Goal: Find specific page/section: Find specific page/section

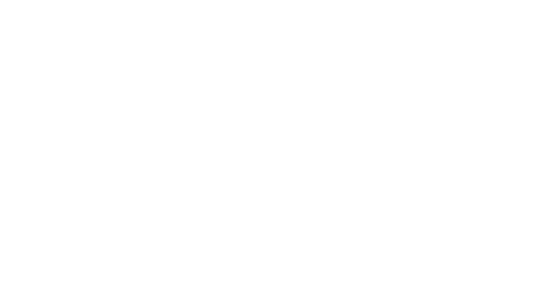
select select "Song"
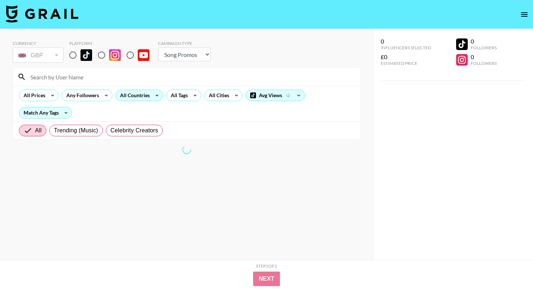
click at [77, 53] on input "radio" at bounding box center [72, 54] width 15 height 15
radio input "true"
click at [152, 96] on icon at bounding box center [157, 95] width 12 height 11
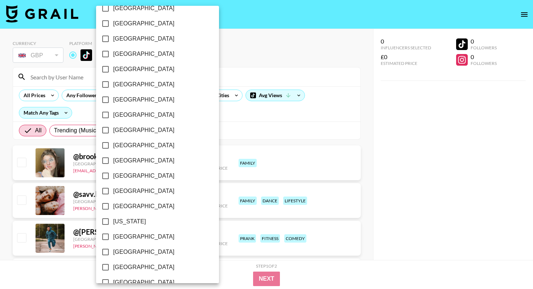
scroll to position [60, 0]
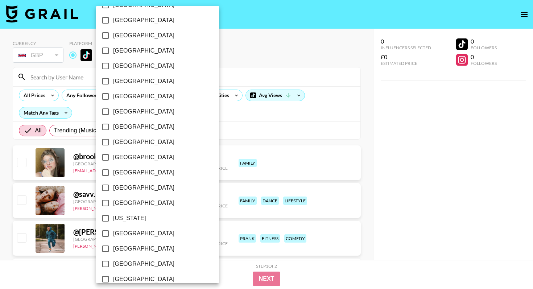
click at [126, 232] on span "[GEOGRAPHIC_DATA]" at bounding box center [143, 233] width 61 height 9
click at [113, 232] on input "[GEOGRAPHIC_DATA]" at bounding box center [105, 233] width 15 height 15
checkbox input "true"
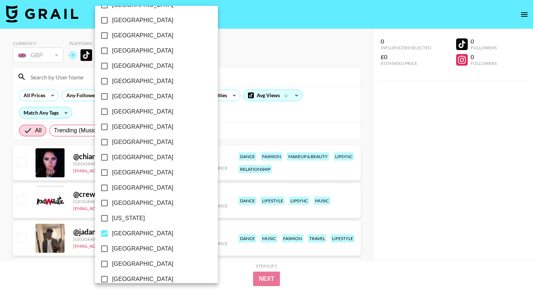
click at [226, 131] on div at bounding box center [266, 144] width 533 height 289
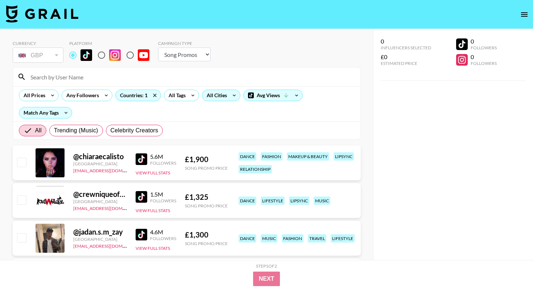
click at [216, 97] on div "All Cities" at bounding box center [215, 95] width 26 height 11
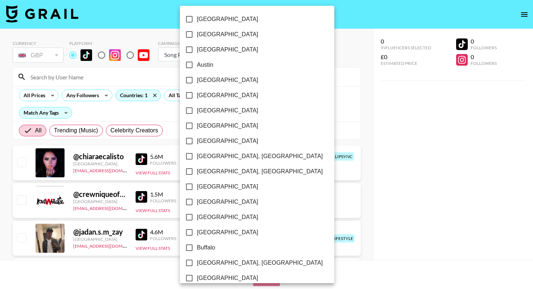
click at [290, 116] on div at bounding box center [266, 144] width 533 height 289
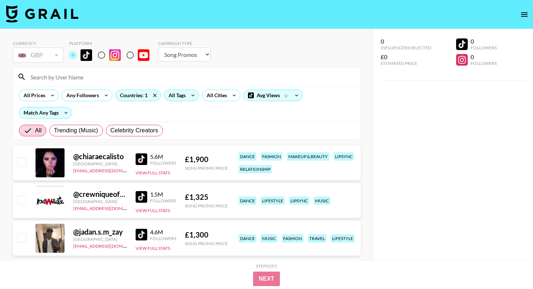
click at [187, 97] on icon at bounding box center [193, 95] width 12 height 11
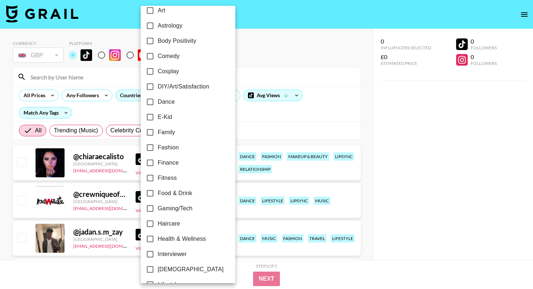
scroll to position [214, 0]
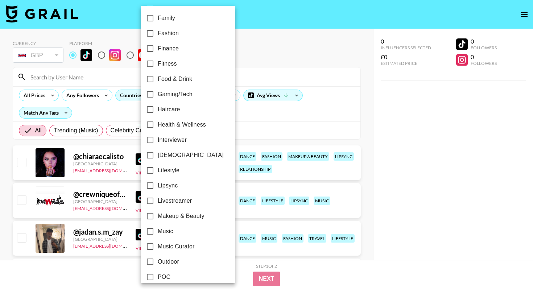
click at [169, 186] on span "Lipsync" at bounding box center [168, 185] width 20 height 9
click at [158, 186] on input "Lipsync" at bounding box center [149, 185] width 15 height 15
checkbox input "true"
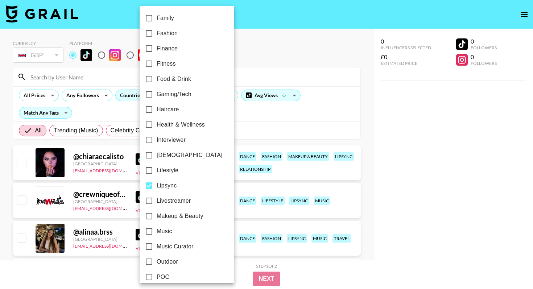
click at [121, 112] on div at bounding box center [266, 144] width 533 height 289
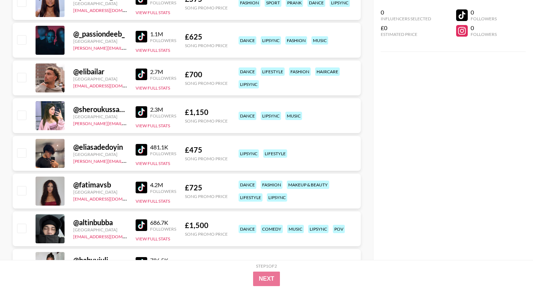
scroll to position [311, 0]
click at [141, 151] on img at bounding box center [142, 150] width 12 height 12
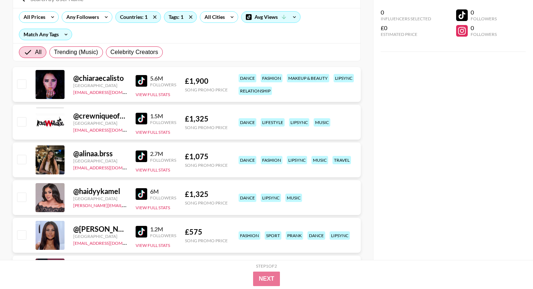
scroll to position [0, 0]
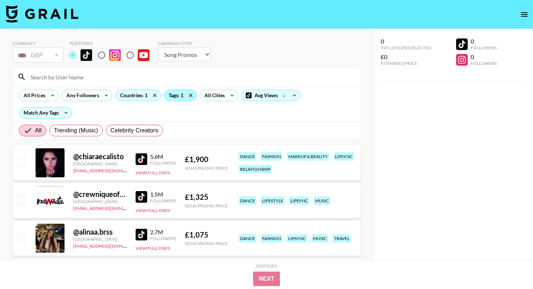
click at [175, 99] on div "Tags: 1" at bounding box center [180, 95] width 32 height 11
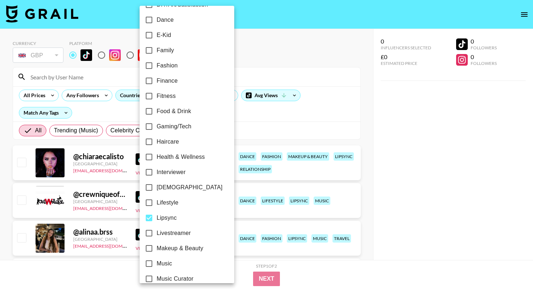
scroll to position [228, 0]
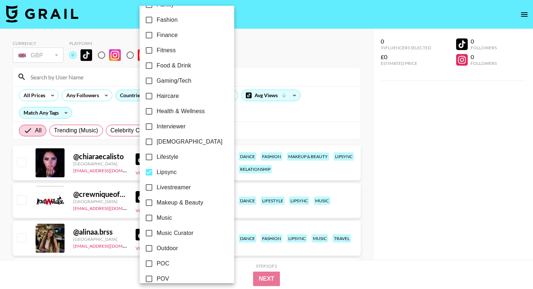
click at [171, 171] on span "Lipsync" at bounding box center [167, 172] width 20 height 9
click at [157, 171] on input "Lipsync" at bounding box center [148, 172] width 15 height 15
checkbox input "false"
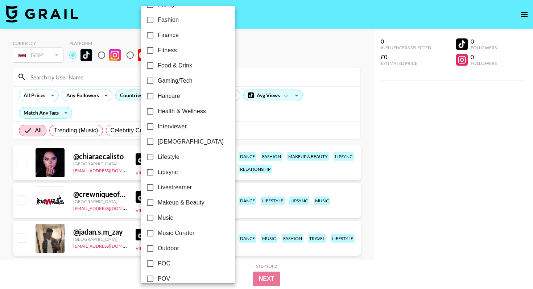
click at [138, 110] on div at bounding box center [266, 144] width 533 height 289
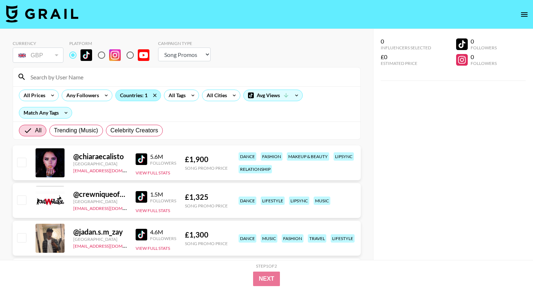
click at [137, 94] on div "Countries: 1" at bounding box center [138, 95] width 45 height 11
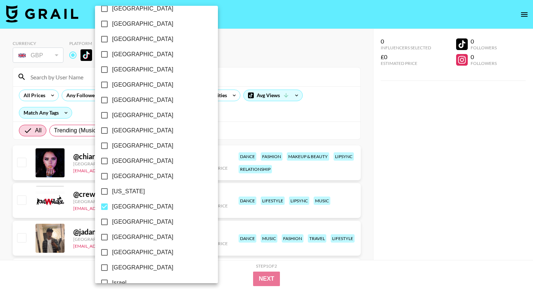
scroll to position [115, 0]
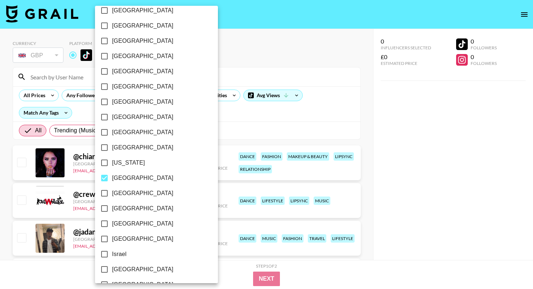
click at [124, 148] on span "[GEOGRAPHIC_DATA]" at bounding box center [142, 147] width 61 height 9
click at [112, 148] on input "[GEOGRAPHIC_DATA]" at bounding box center [104, 147] width 15 height 15
checkbox input "true"
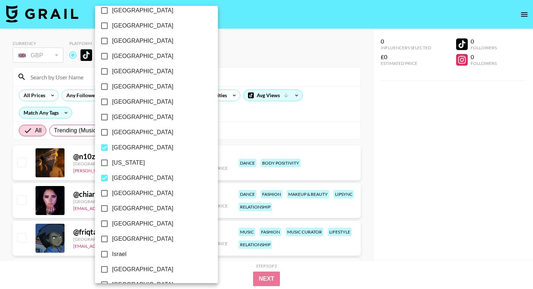
click at [124, 180] on span "[GEOGRAPHIC_DATA]" at bounding box center [142, 178] width 61 height 9
click at [112, 180] on input "[GEOGRAPHIC_DATA]" at bounding box center [104, 177] width 15 height 15
checkbox input "false"
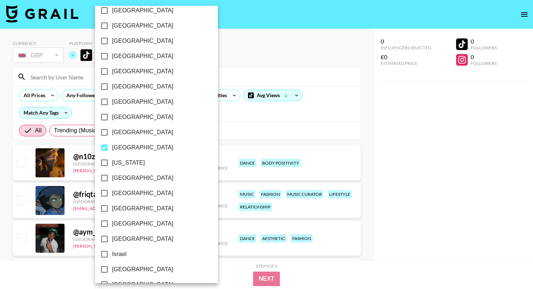
click at [194, 106] on div at bounding box center [266, 144] width 533 height 289
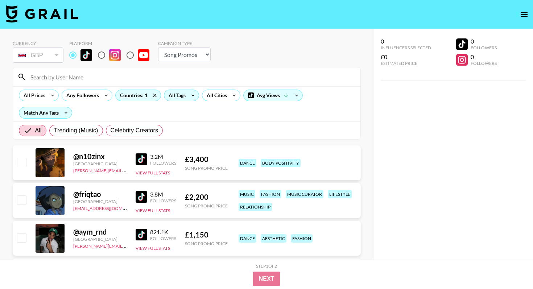
click at [183, 97] on div "All Tags" at bounding box center [175, 95] width 23 height 11
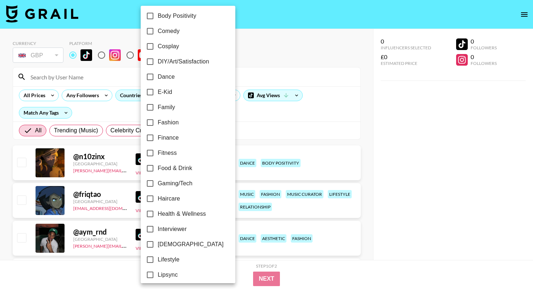
scroll to position [137, 0]
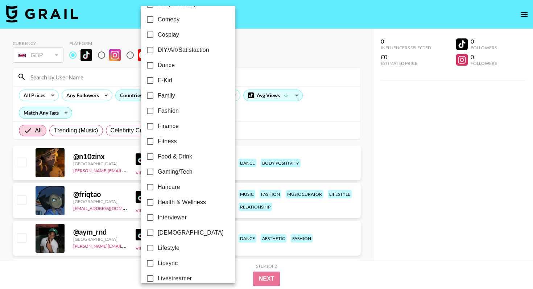
click at [170, 262] on span "Lipsync" at bounding box center [168, 263] width 20 height 9
click at [158, 262] on input "Lipsync" at bounding box center [149, 263] width 15 height 15
checkbox input "true"
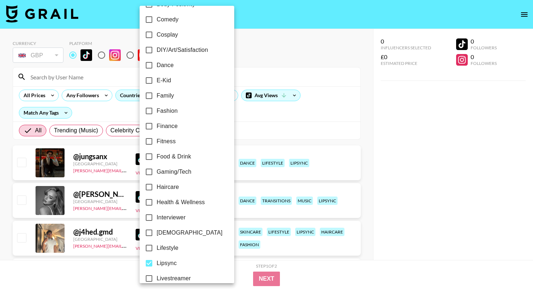
click at [276, 117] on div at bounding box center [266, 144] width 533 height 289
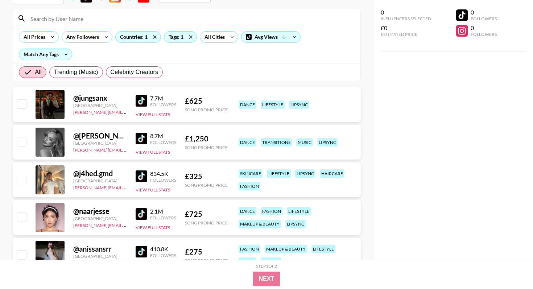
scroll to position [0, 0]
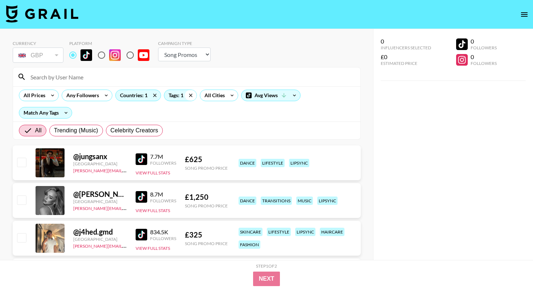
click at [193, 96] on icon at bounding box center [191, 95] width 12 height 11
click at [185, 96] on icon at bounding box center [191, 95] width 12 height 11
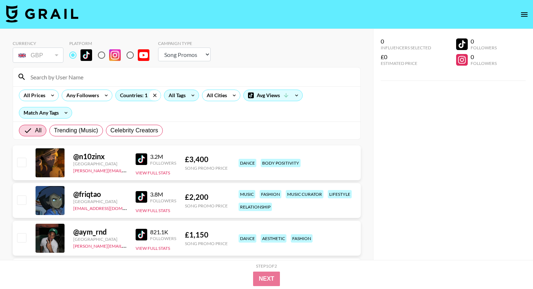
click at [155, 95] on icon at bounding box center [155, 95] width 12 height 11
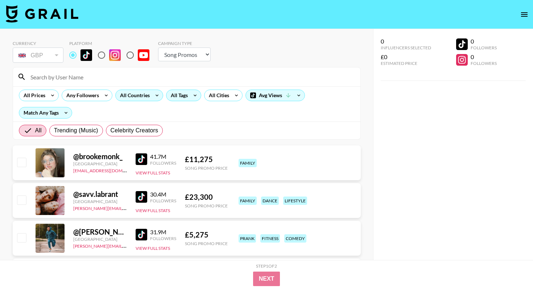
click at [151, 96] on icon at bounding box center [157, 95] width 12 height 11
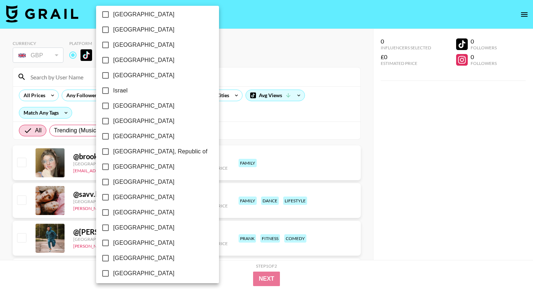
scroll to position [557, 0]
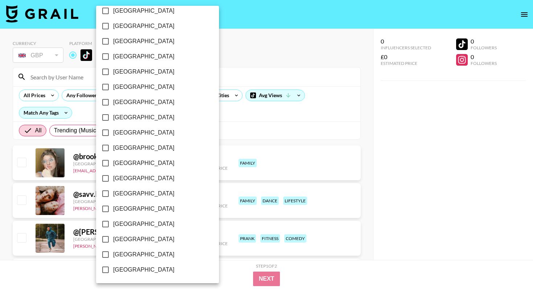
click at [140, 241] on span "[GEOGRAPHIC_DATA]" at bounding box center [143, 239] width 61 height 9
click at [113, 241] on input "[GEOGRAPHIC_DATA]" at bounding box center [105, 239] width 15 height 15
checkbox input "true"
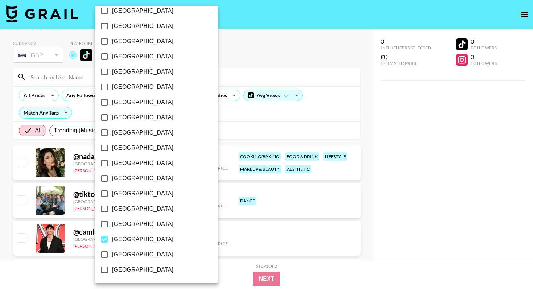
click at [197, 113] on div at bounding box center [266, 144] width 533 height 289
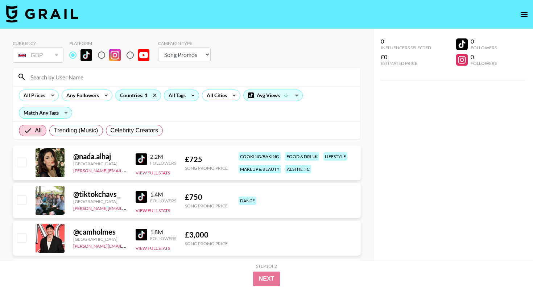
click at [181, 92] on div "All Tags" at bounding box center [175, 95] width 23 height 11
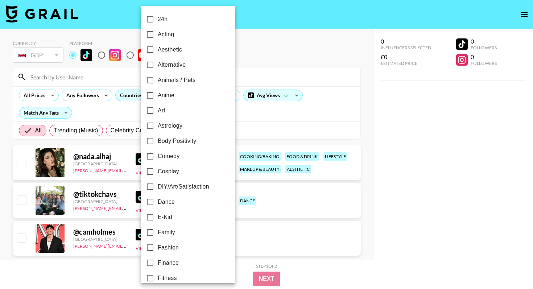
click at [100, 123] on div at bounding box center [266, 144] width 533 height 289
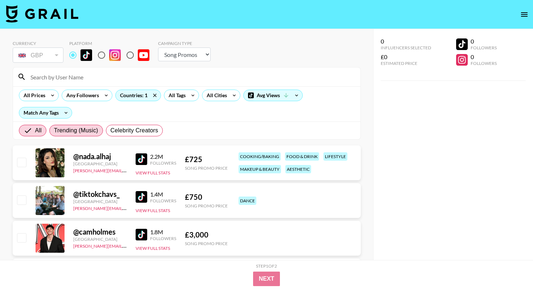
click at [96, 130] on span "Trending (Music)" at bounding box center [76, 130] width 44 height 9
click at [54, 131] on input "Trending (Music)" at bounding box center [54, 131] width 0 height 0
radio input "true"
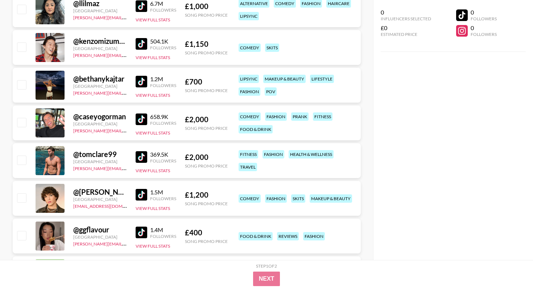
scroll to position [497, 0]
